Goal: Use online tool/utility: Utilize a website feature to perform a specific function

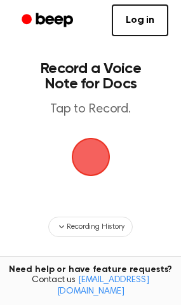
click at [95, 158] on span "button" at bounding box center [90, 156] width 65 height 65
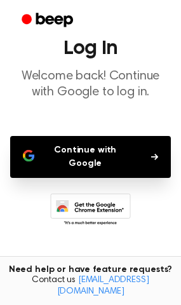
scroll to position [21, 0]
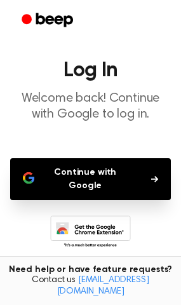
click at [95, 168] on button "Continue with Google" at bounding box center [90, 179] width 161 height 42
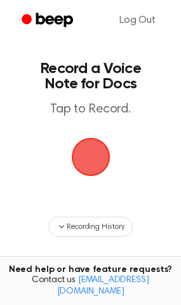
click at [90, 153] on span "button" at bounding box center [90, 157] width 62 height 62
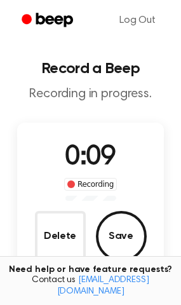
scroll to position [64, 0]
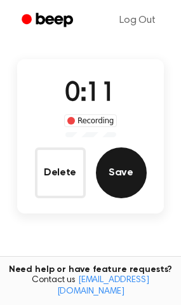
click at [120, 158] on button "Save" at bounding box center [121, 173] width 51 height 51
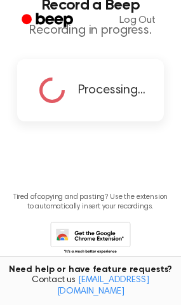
scroll to position [0, 0]
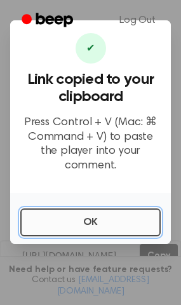
click at [71, 213] on button "OK" at bounding box center [90, 223] width 141 height 28
